Goal: Obtain resource: Obtain resource

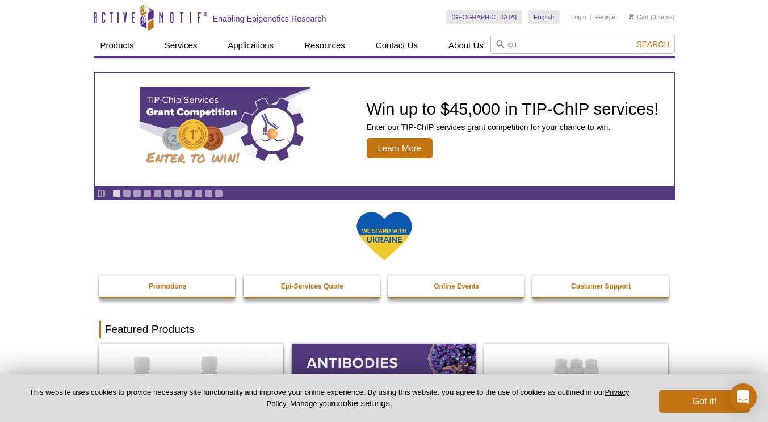
type input "c"
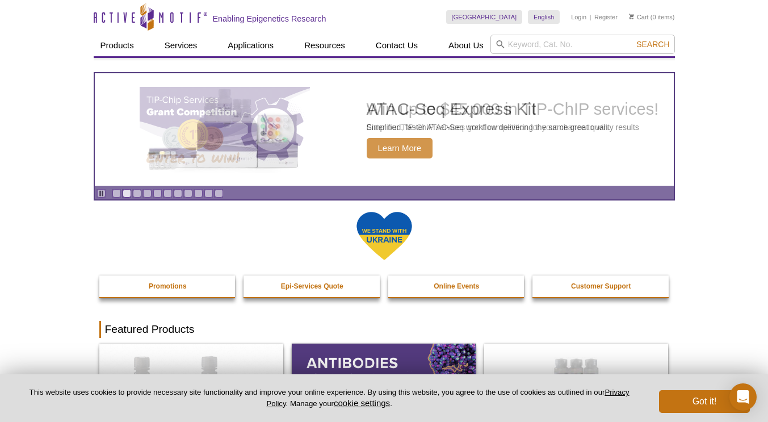
type input "c"
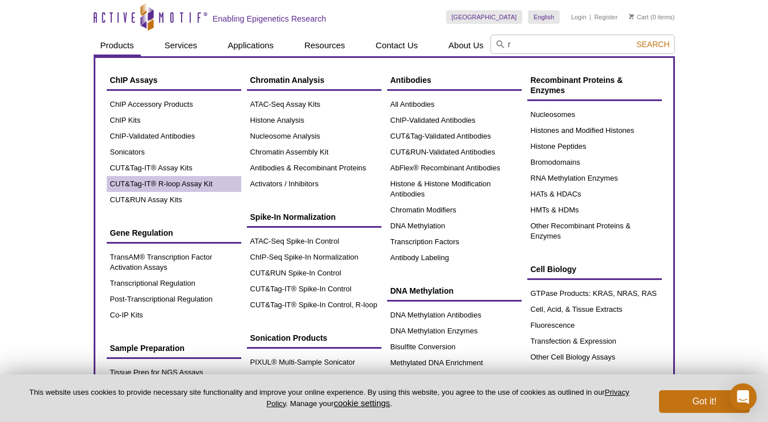
type input "r"
click at [183, 183] on link "CUT&Tag-IT® R-loop Assay Kit" at bounding box center [174, 184] width 135 height 16
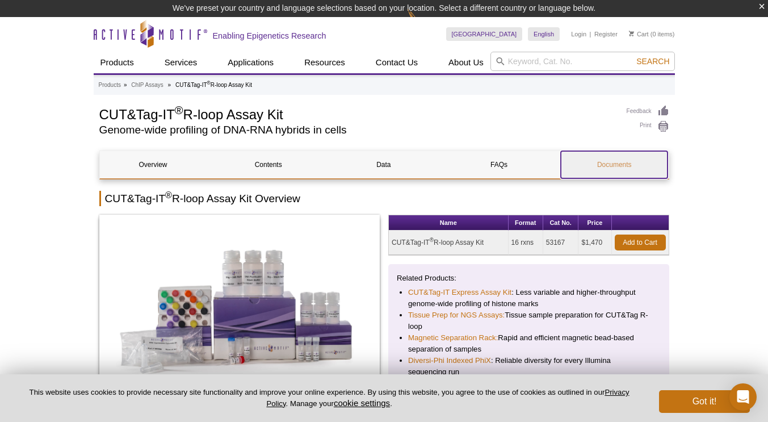
click at [629, 161] on link "Documents" at bounding box center [614, 164] width 107 height 27
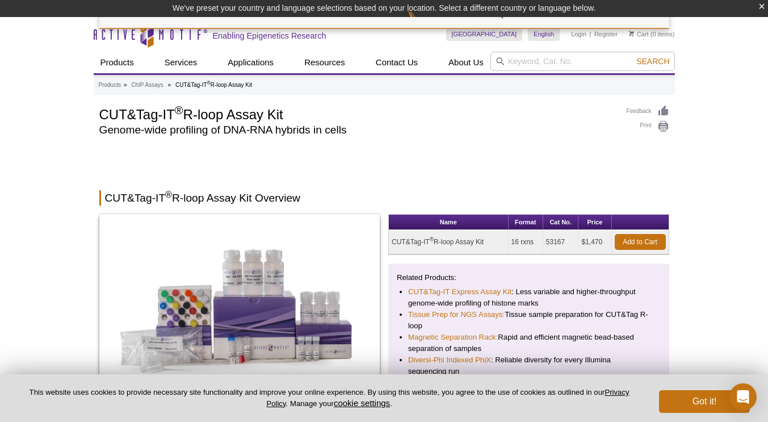
scroll to position [2146, 0]
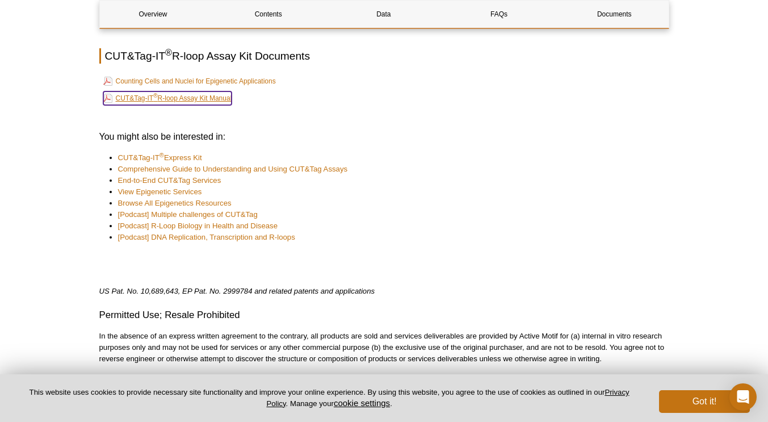
click at [220, 91] on link "CUT&Tag-IT ® R-loop Assay Kit Manual" at bounding box center [167, 98] width 129 height 14
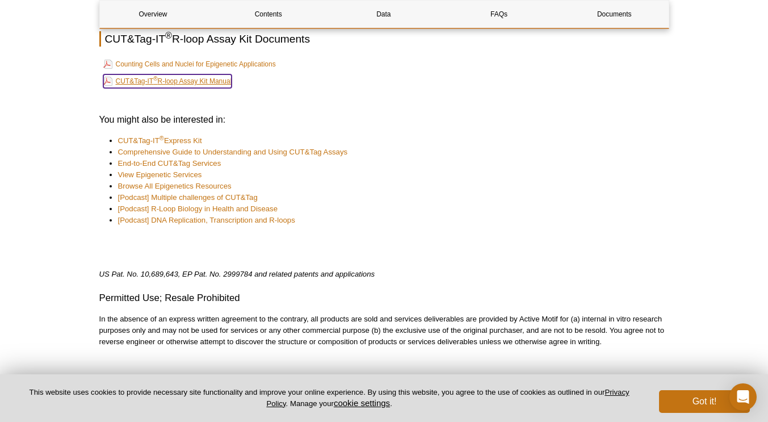
scroll to position [2129, 0]
